Goal: Information Seeking & Learning: Learn about a topic

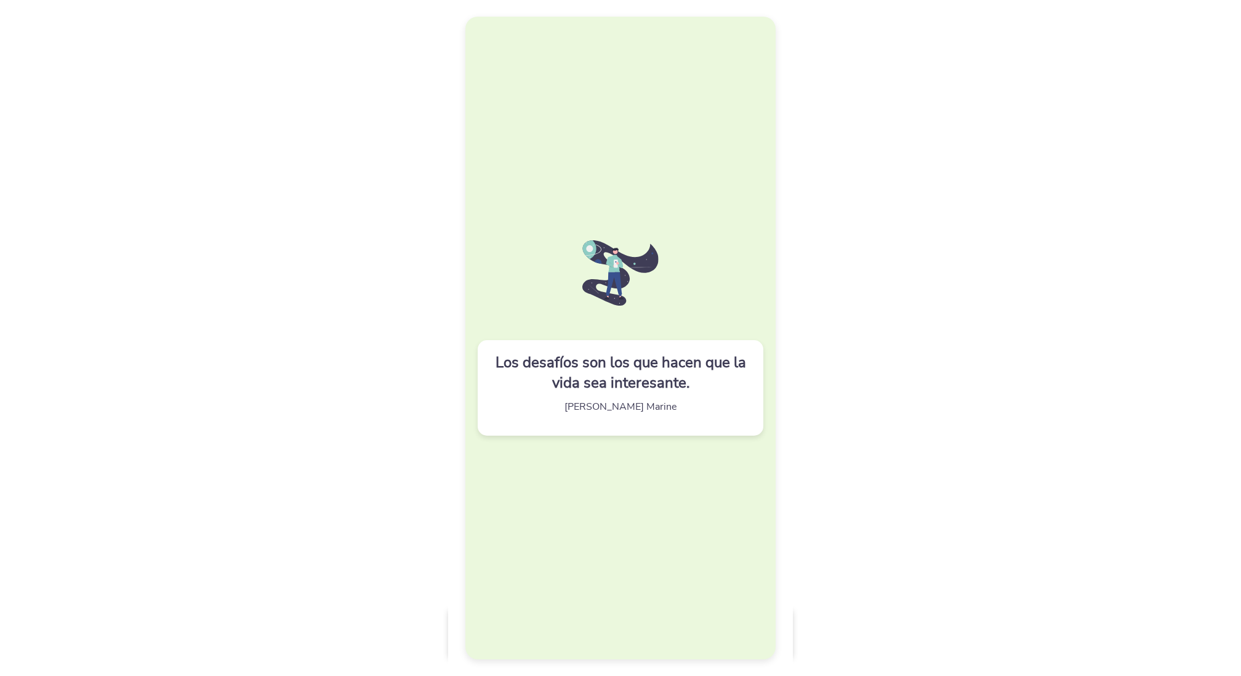
click at [628, 494] on div "Los desafíos son los que hacen que la vida sea interesante. [PERSON_NAME] Marine" at bounding box center [621, 338] width 310 height 642
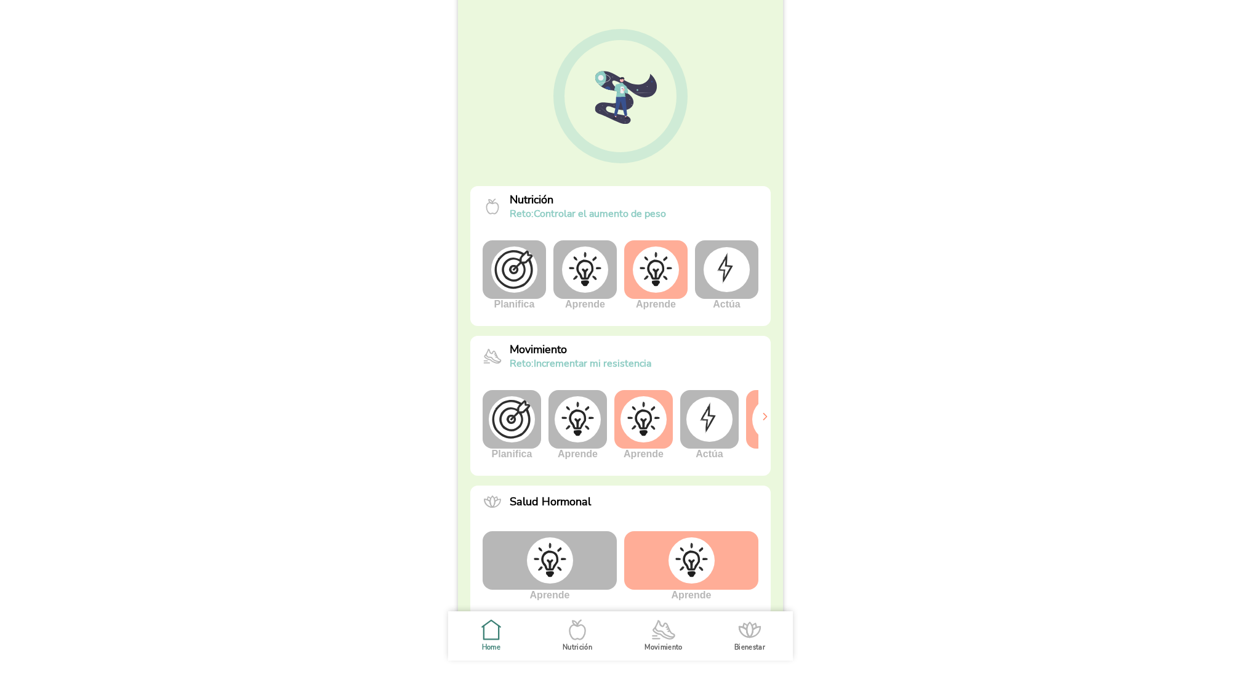
scroll to position [90, 0]
click at [650, 432] on img at bounding box center [644, 418] width 46 height 46
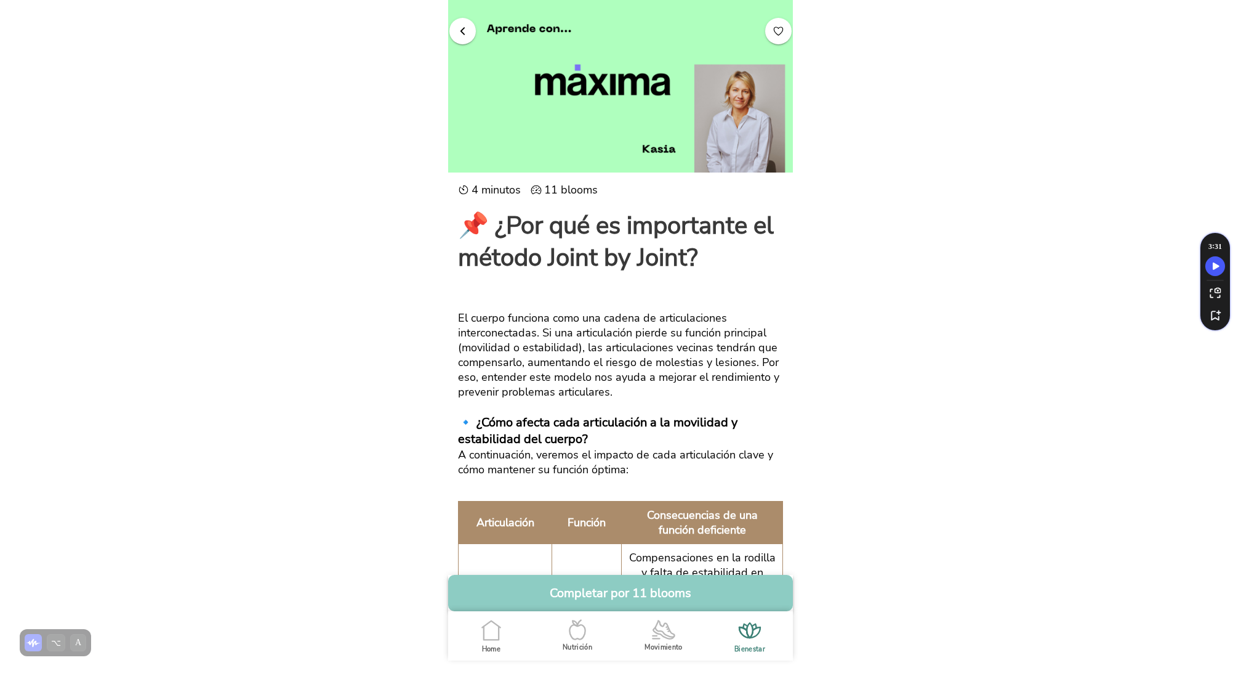
click at [466, 33] on span "button" at bounding box center [463, 31] width 12 height 12
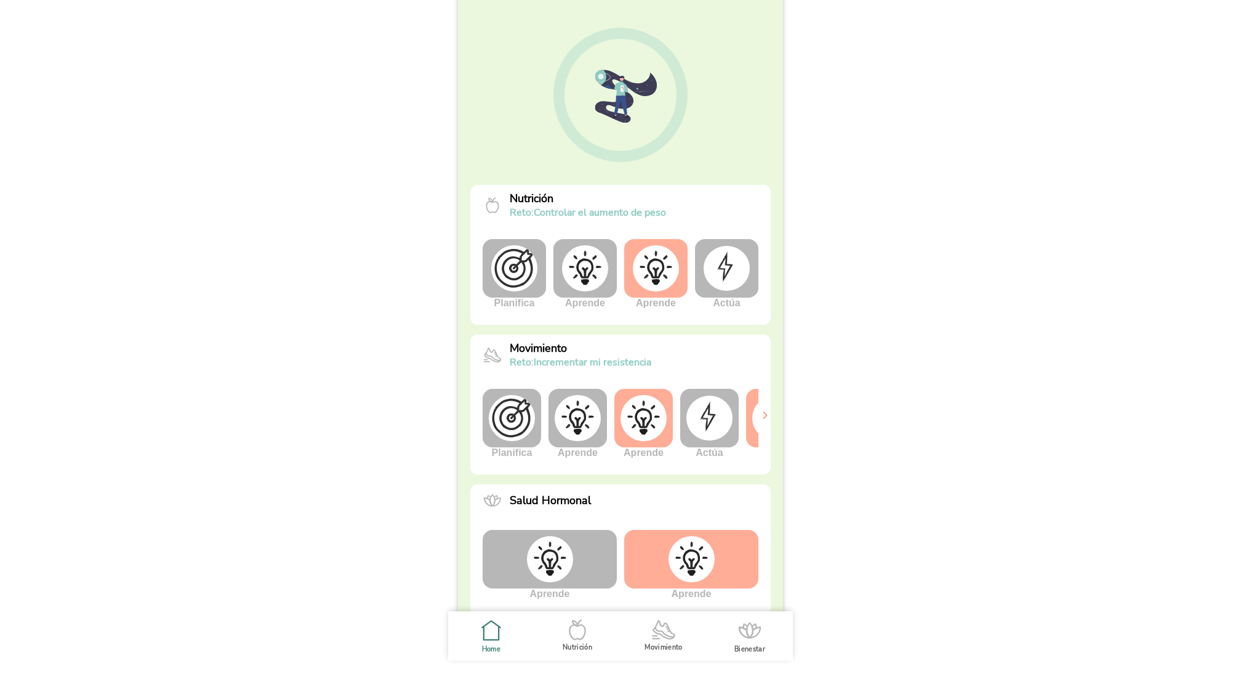
scroll to position [0, 46]
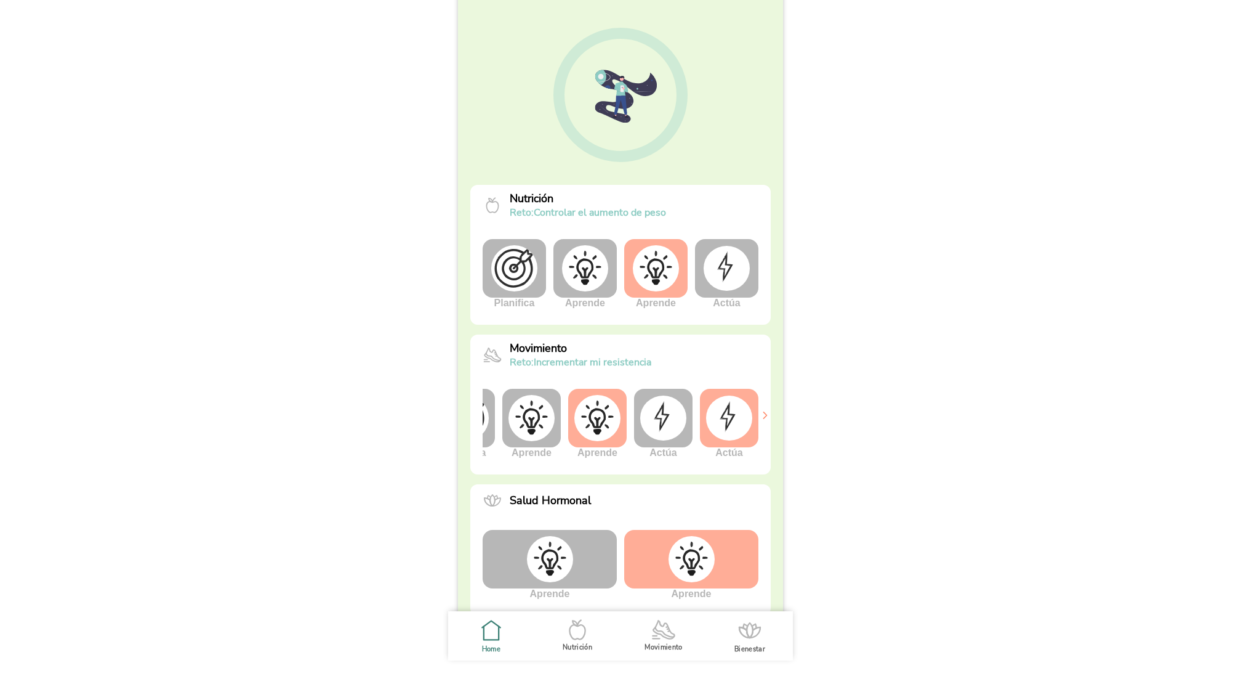
click at [664, 420] on img at bounding box center [663, 417] width 46 height 44
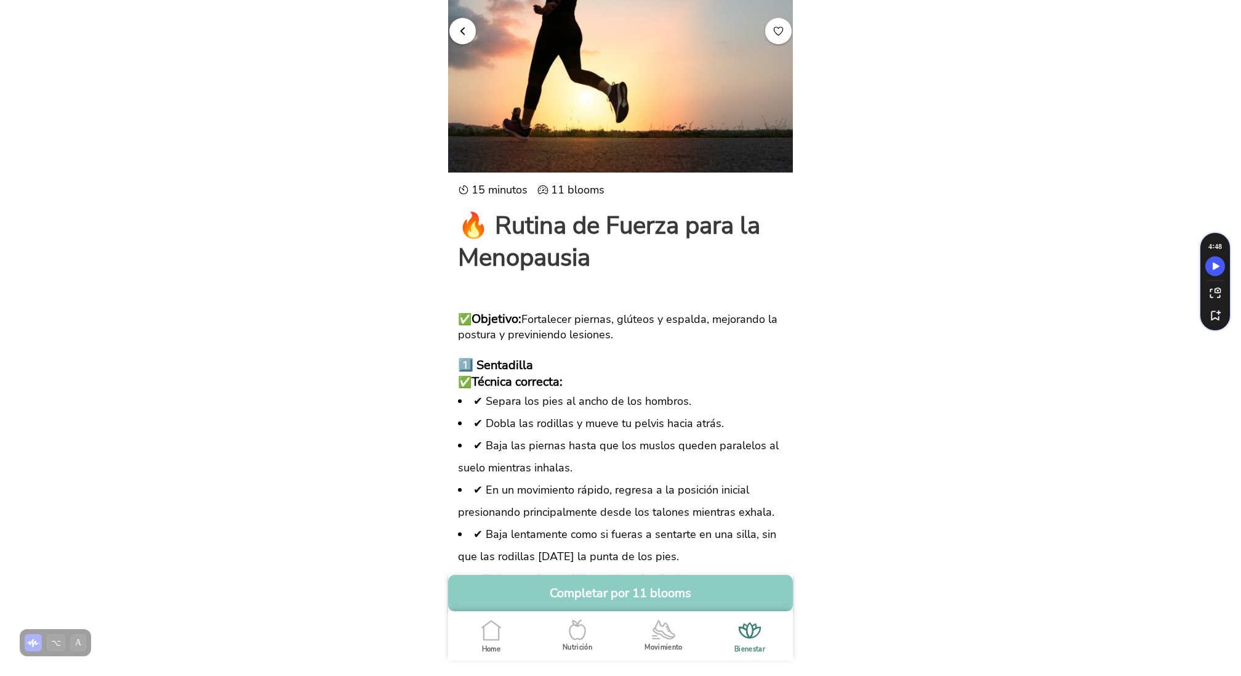
click at [467, 23] on button "button" at bounding box center [463, 30] width 26 height 26
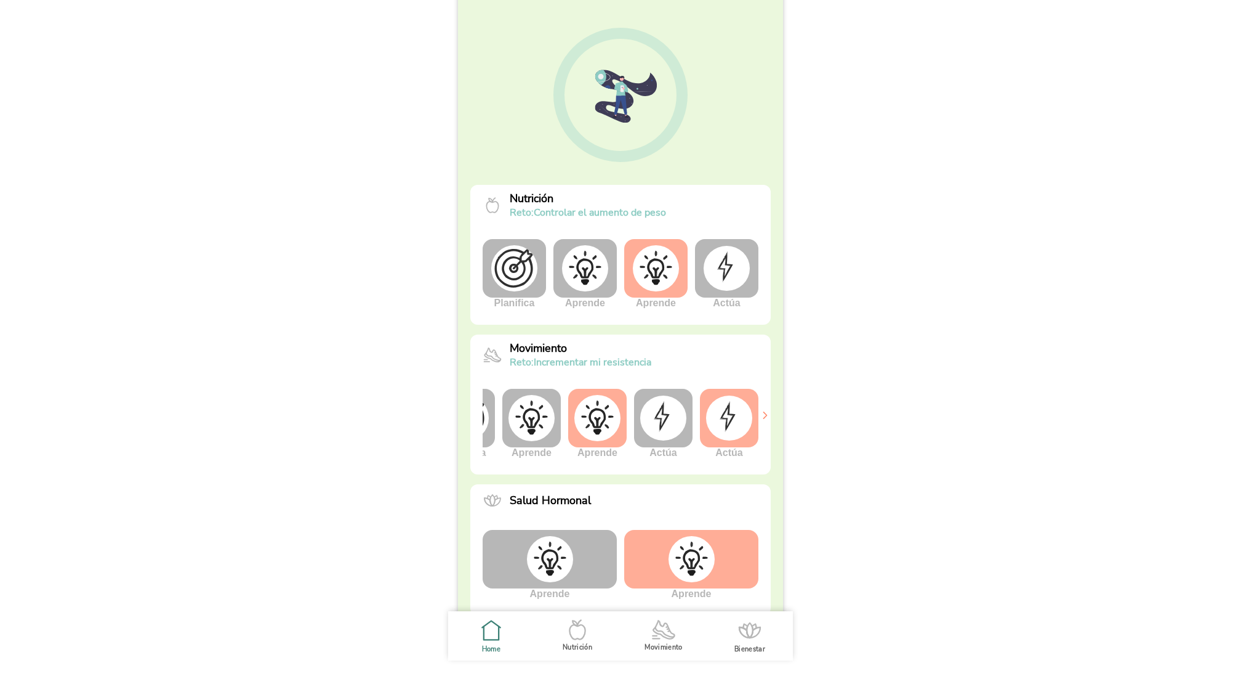
click at [733, 416] on img at bounding box center [729, 417] width 46 height 44
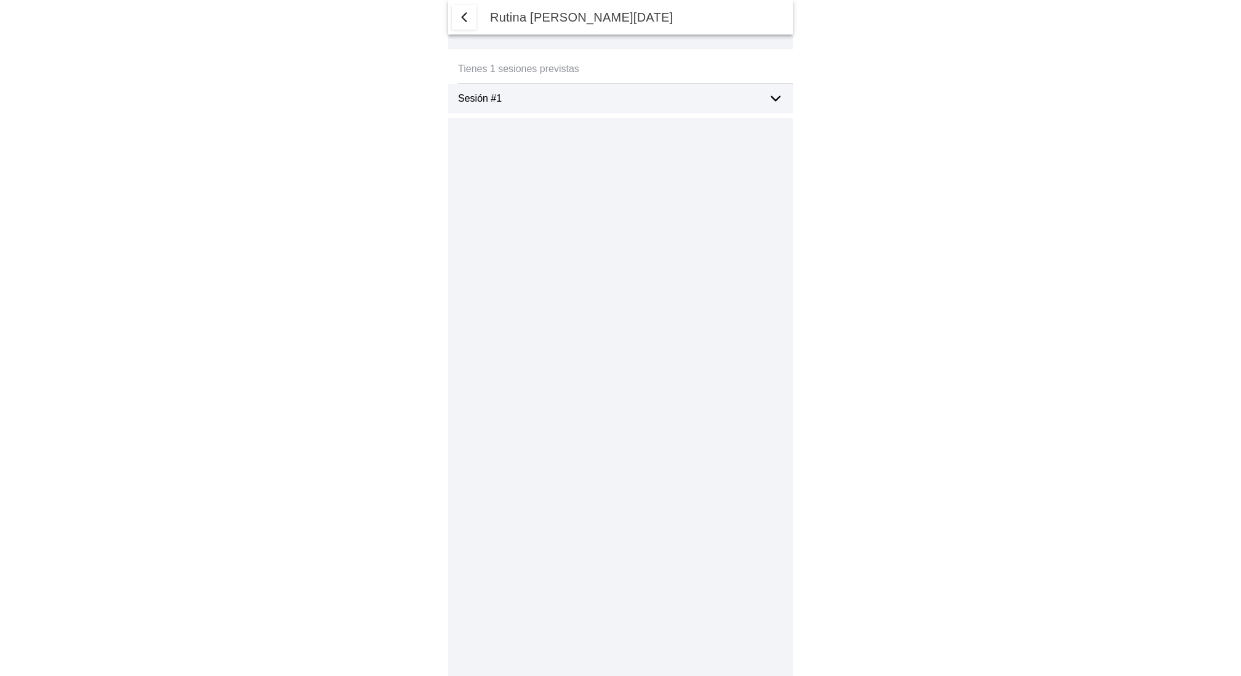
click at [614, 92] on div "Sesión #1" at bounding box center [608, 99] width 301 height 30
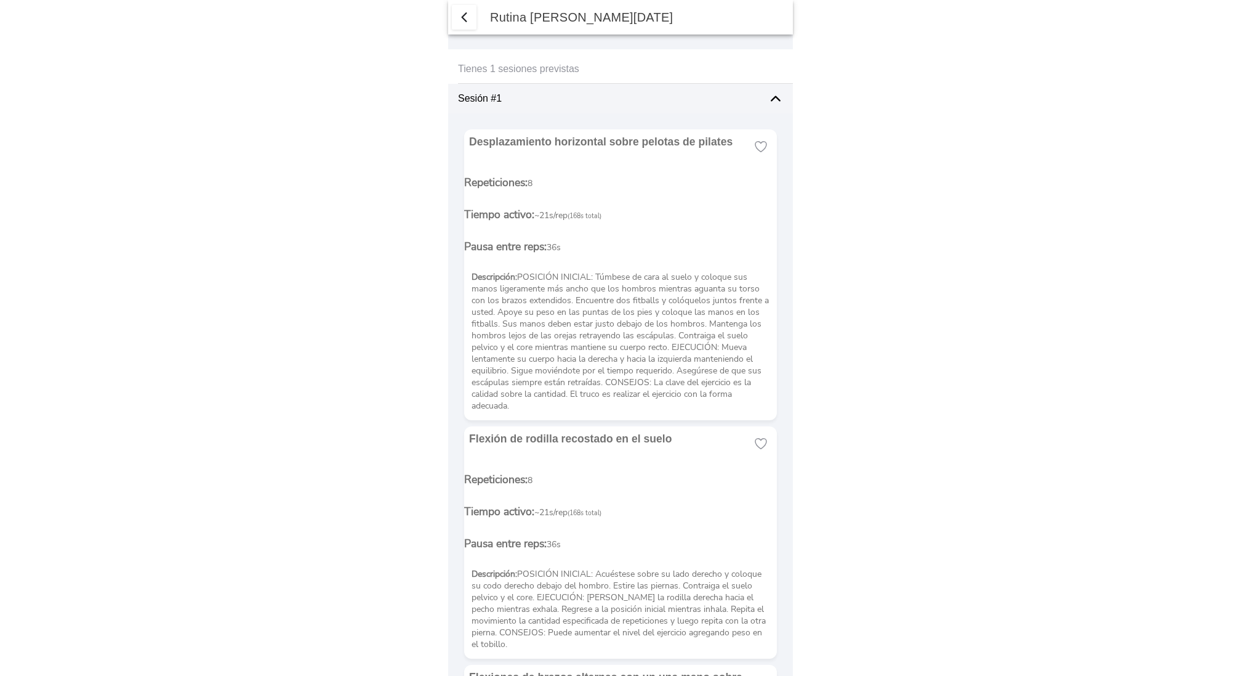
click at [621, 282] on p "Descripción: POSICIÓN INICIAL: Túmbese de cara al suelo y coloque sus manos lig…" at bounding box center [621, 341] width 298 height 140
click at [474, 14] on button "button" at bounding box center [464, 17] width 25 height 25
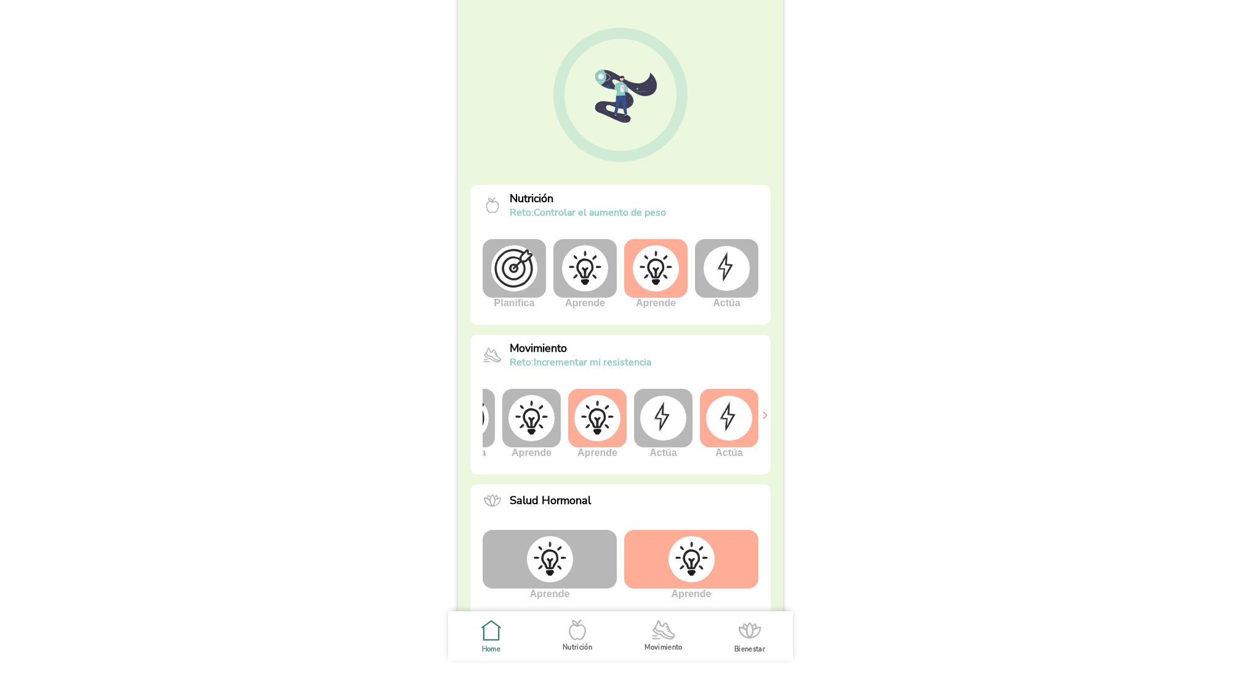
click at [656, 418] on img at bounding box center [663, 417] width 46 height 44
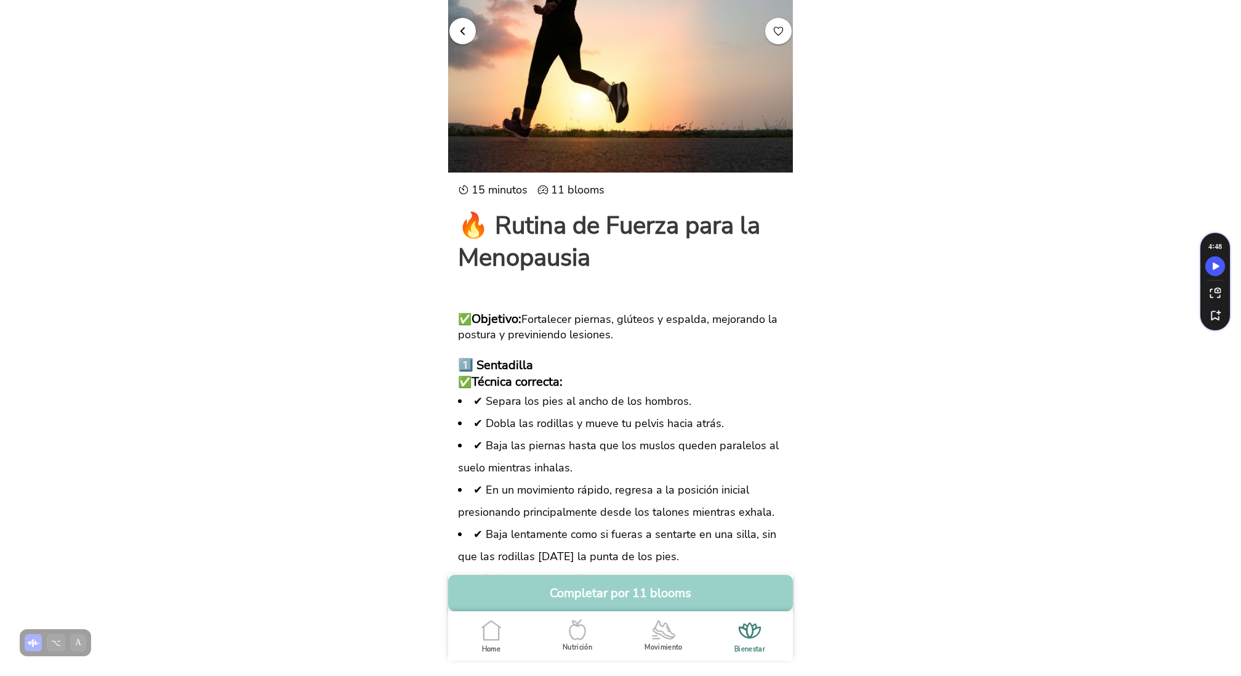
click at [646, 591] on button "Completar por 11 blooms" at bounding box center [620, 593] width 345 height 36
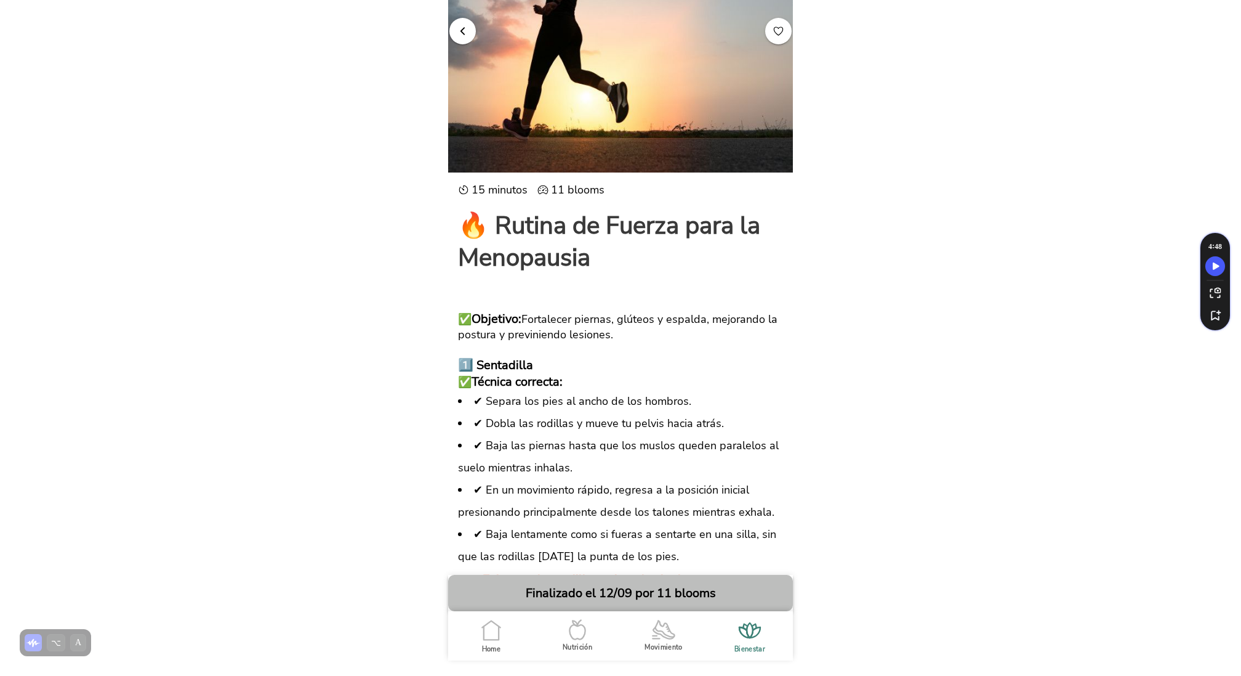
click at [457, 29] on span "button" at bounding box center [463, 31] width 12 height 12
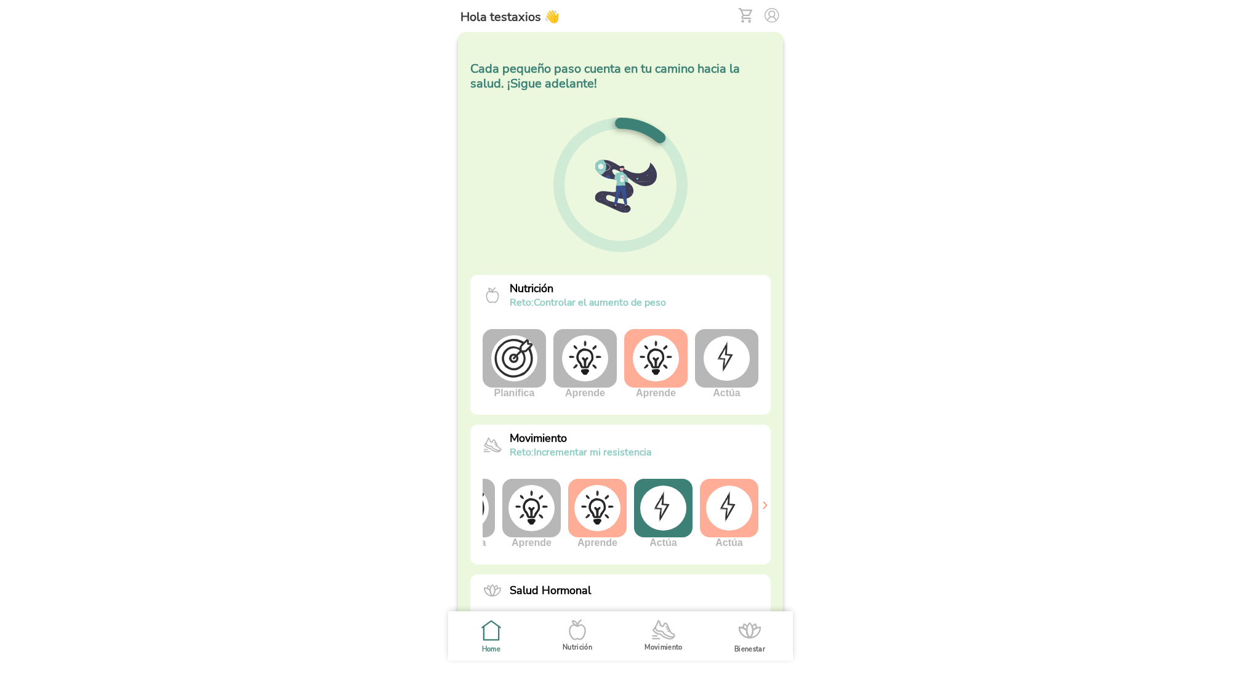
click at [771, 16] on img at bounding box center [772, 15] width 15 height 15
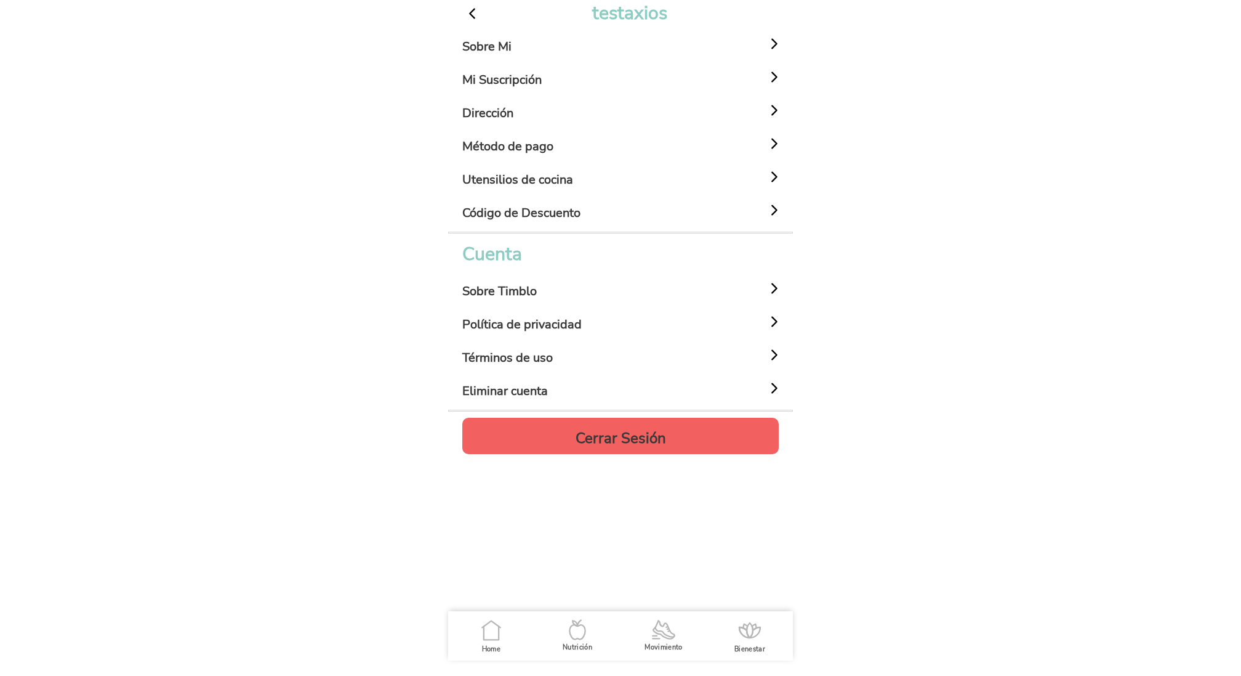
click at [563, 52] on div "Sobre Mi" at bounding box center [622, 43] width 320 height 33
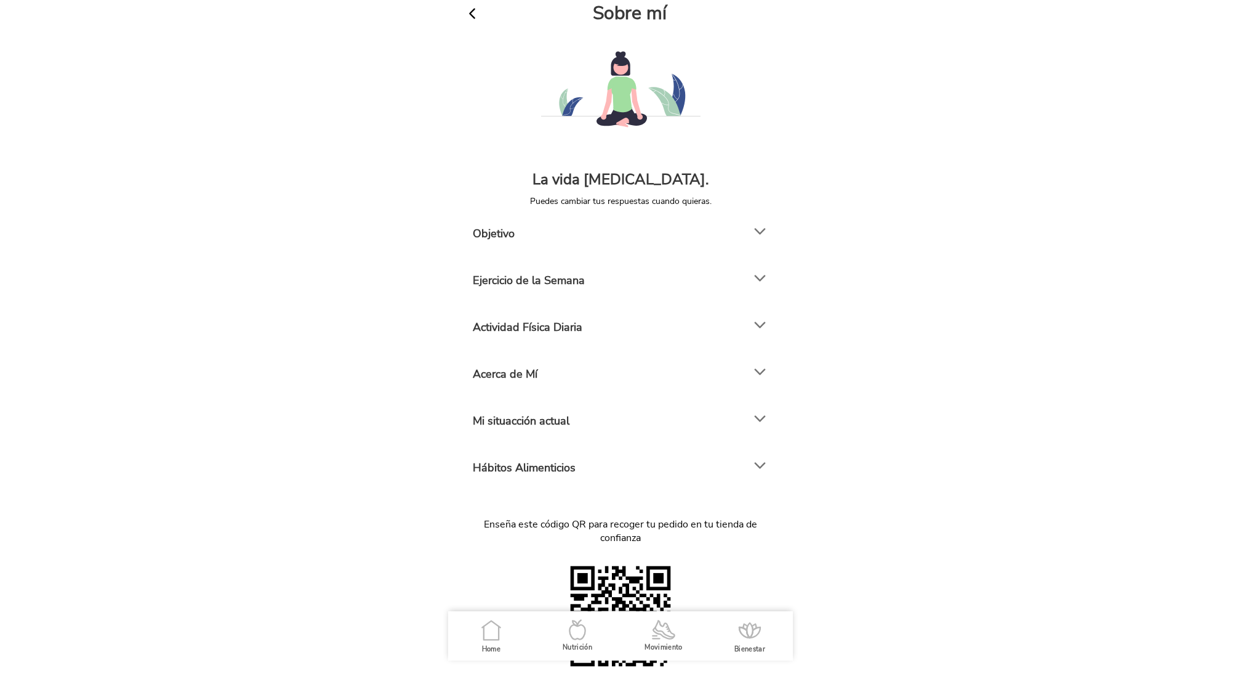
click at [580, 418] on div "Mi situacción actual" at bounding box center [607, 418] width 269 height 31
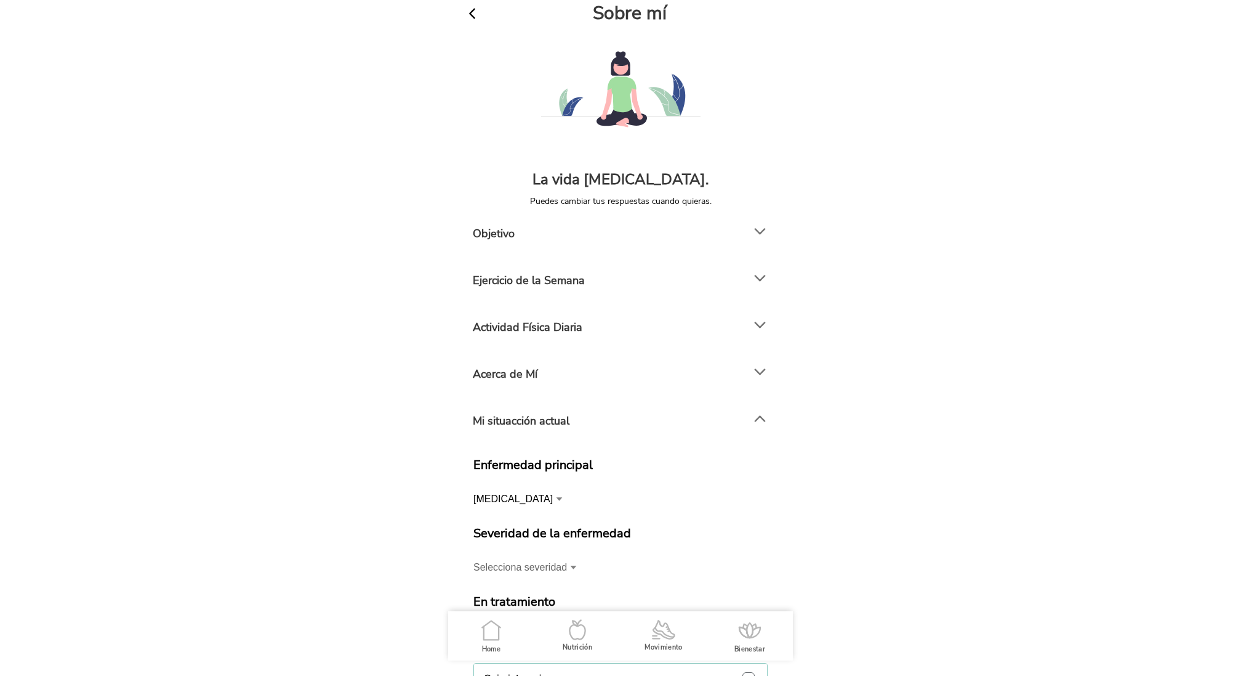
click at [477, 15] on span "button" at bounding box center [472, 14] width 16 height 16
